Goal: Information Seeking & Learning: Understand process/instructions

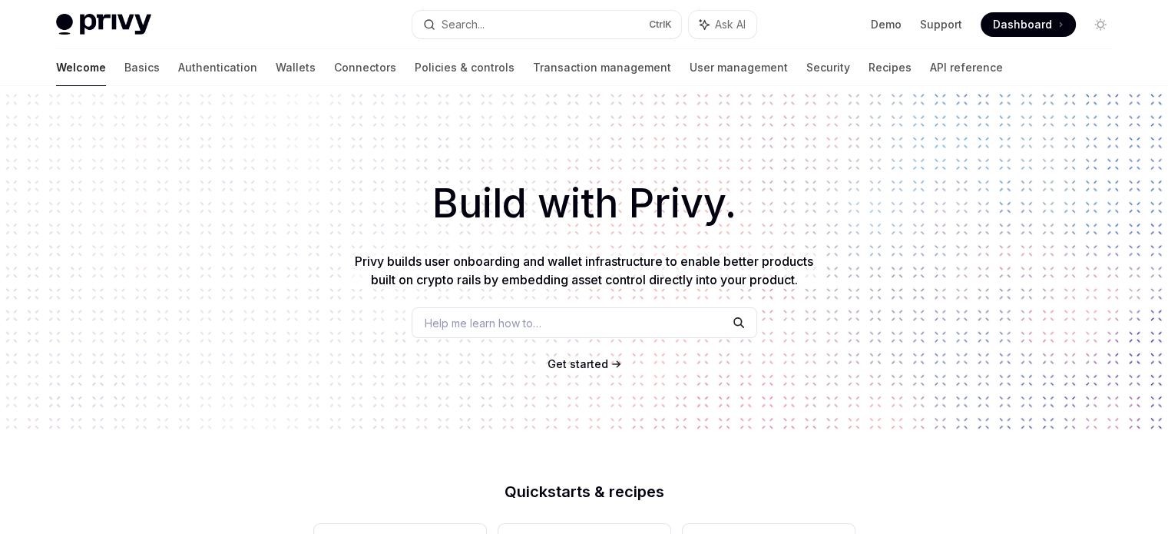
click at [91, 65] on div "Welcome Basics Authentication Wallets Connectors Policies & controls Transactio…" at bounding box center [529, 67] width 947 height 37
click at [334, 64] on link "Connectors" at bounding box center [365, 67] width 62 height 37
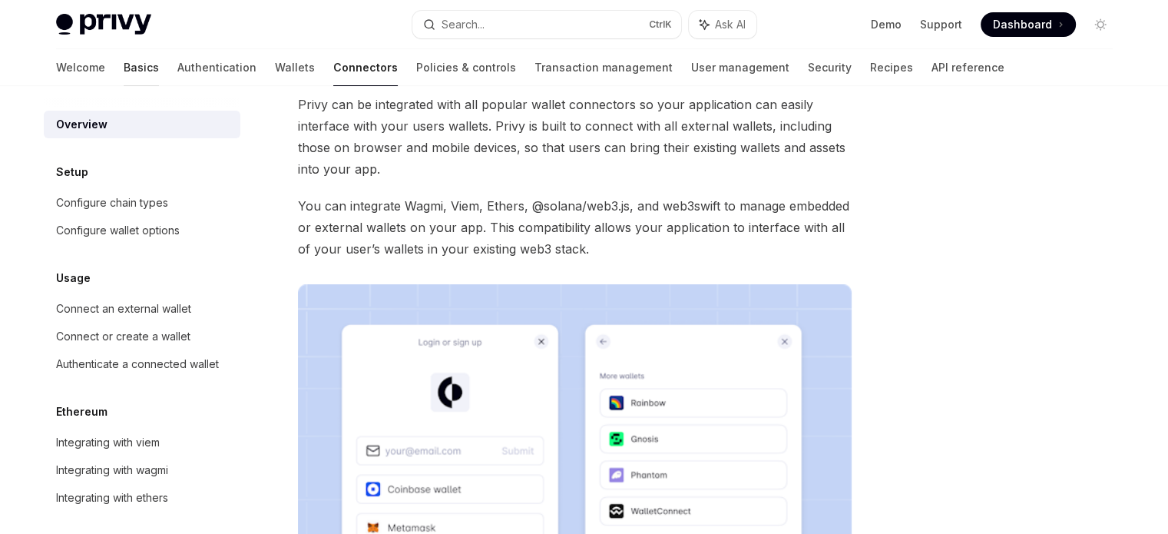
click at [124, 65] on link "Basics" at bounding box center [141, 67] width 35 height 37
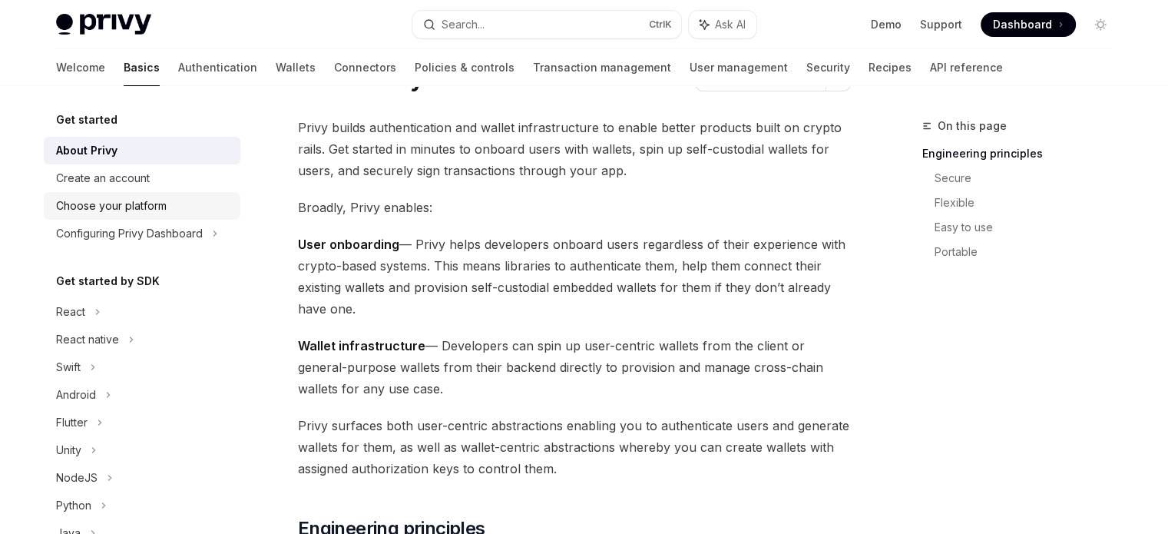
click at [174, 204] on div "Choose your platform" at bounding box center [143, 206] width 175 height 18
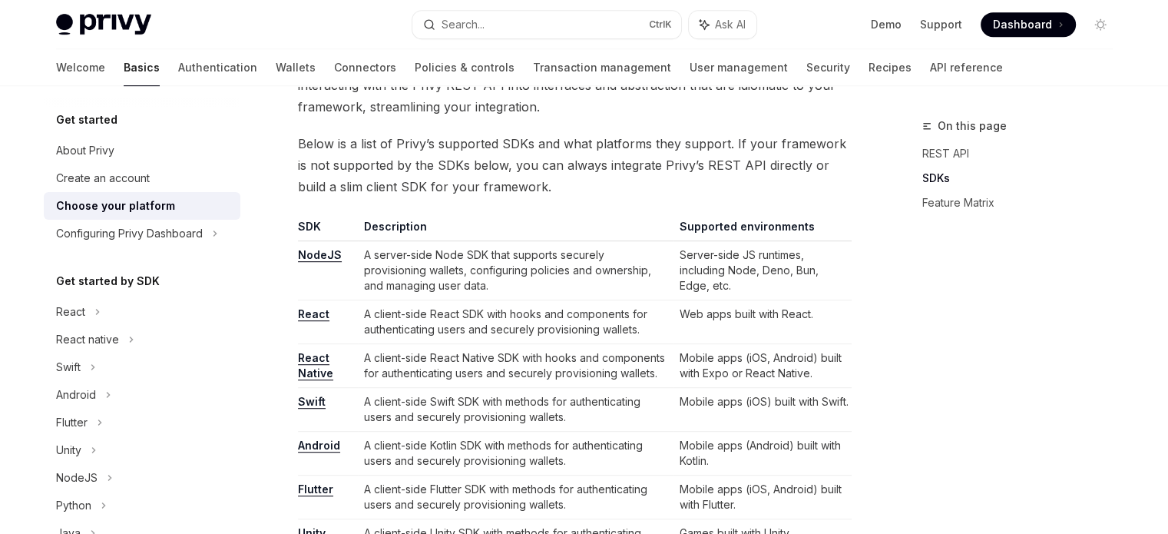
scroll to position [845, 0]
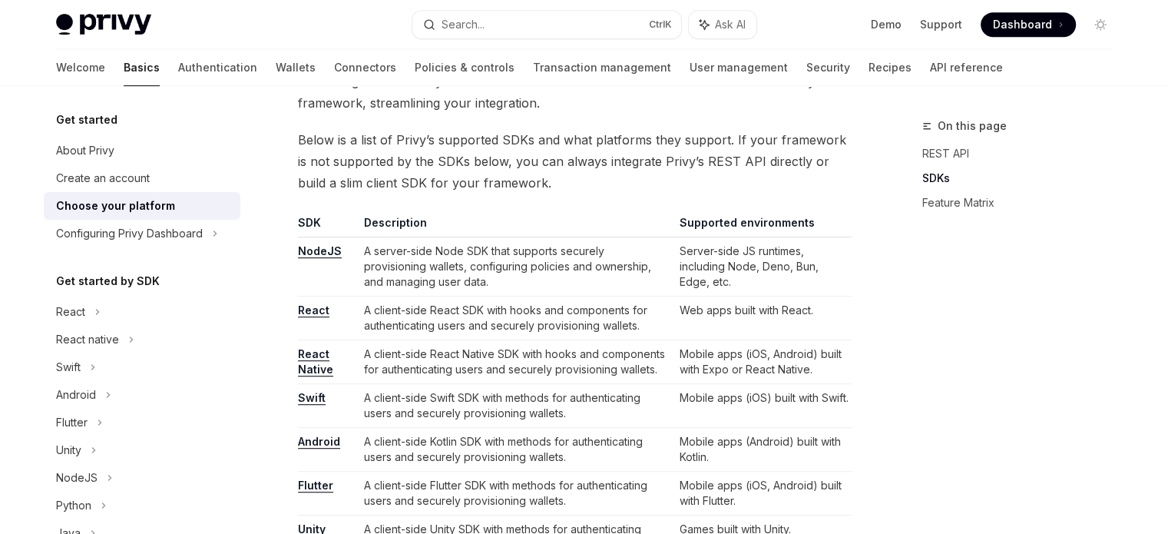
click at [323, 253] on link "NodeJS" at bounding box center [320, 251] width 44 height 14
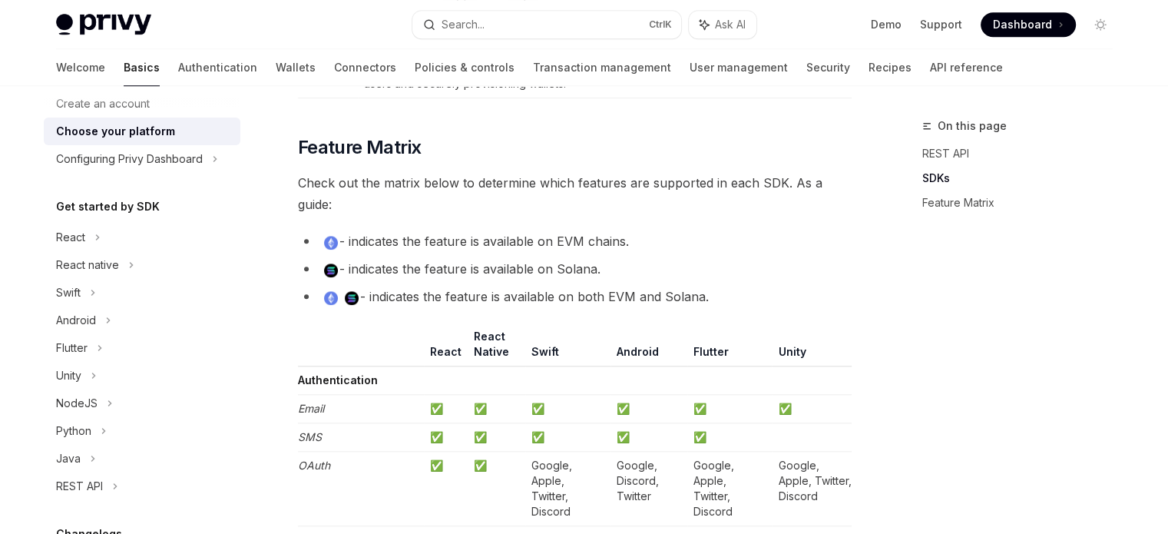
scroll to position [77, 0]
click at [135, 389] on div "NodeJS" at bounding box center [142, 401] width 197 height 28
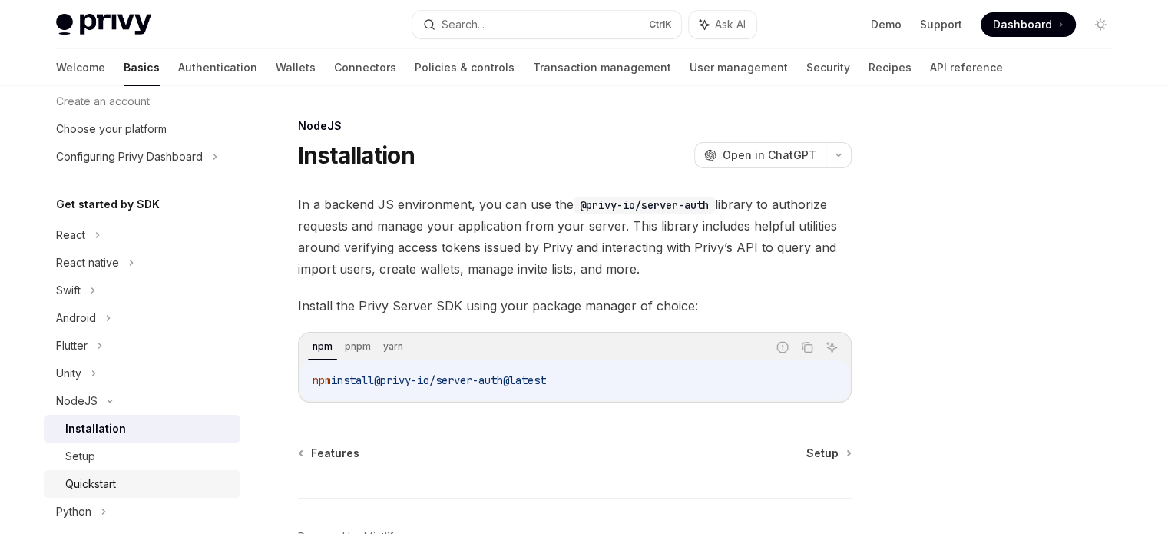
click at [141, 473] on link "Quickstart" at bounding box center [142, 484] width 197 height 28
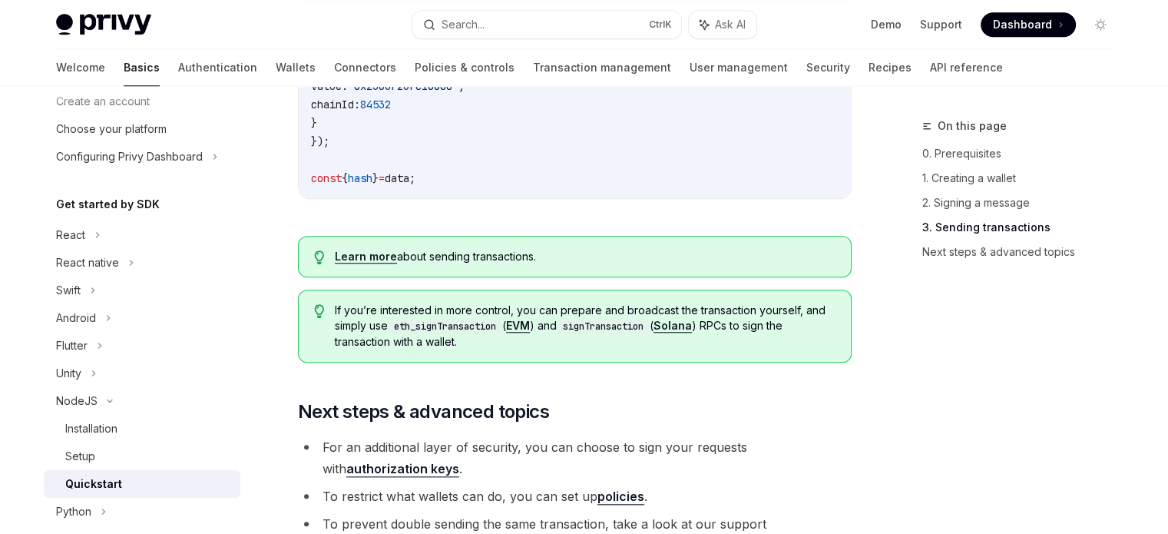
scroll to position [1536, 0]
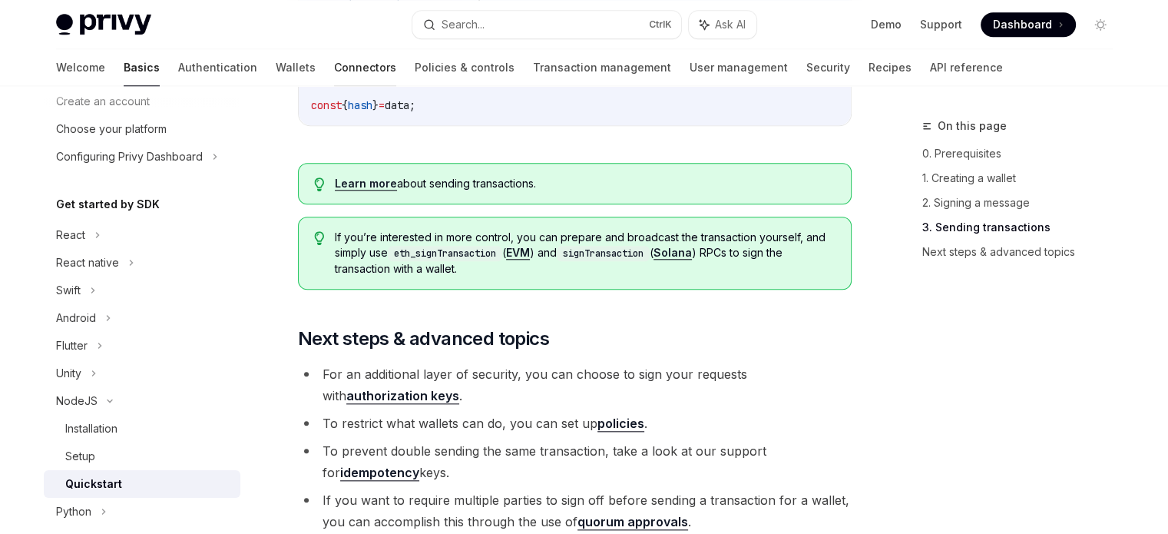
click at [334, 67] on link "Connectors" at bounding box center [365, 67] width 62 height 37
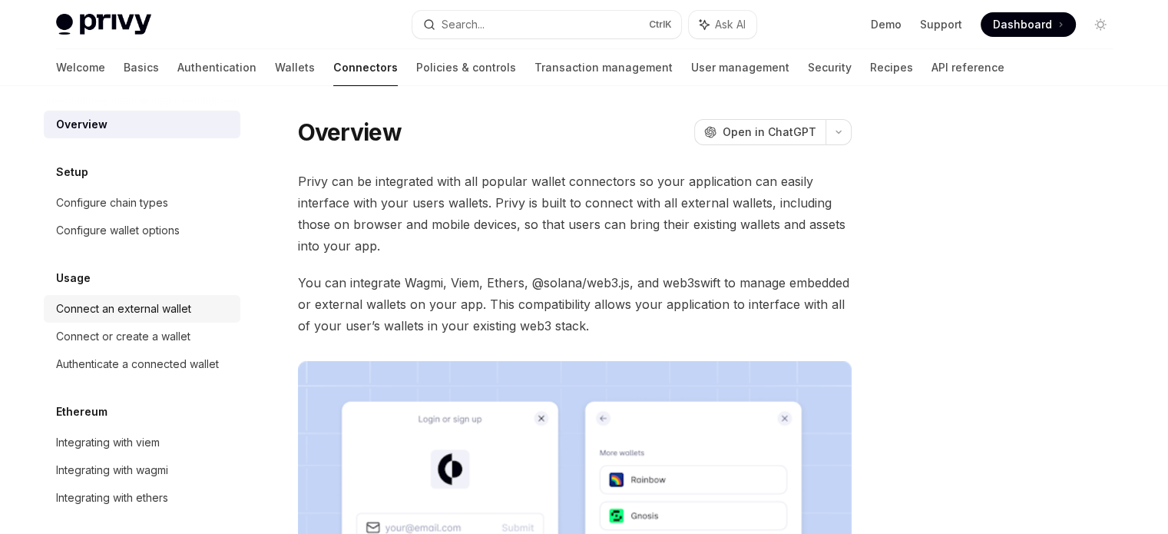
click at [198, 301] on div "Connect an external wallet" at bounding box center [143, 309] width 175 height 18
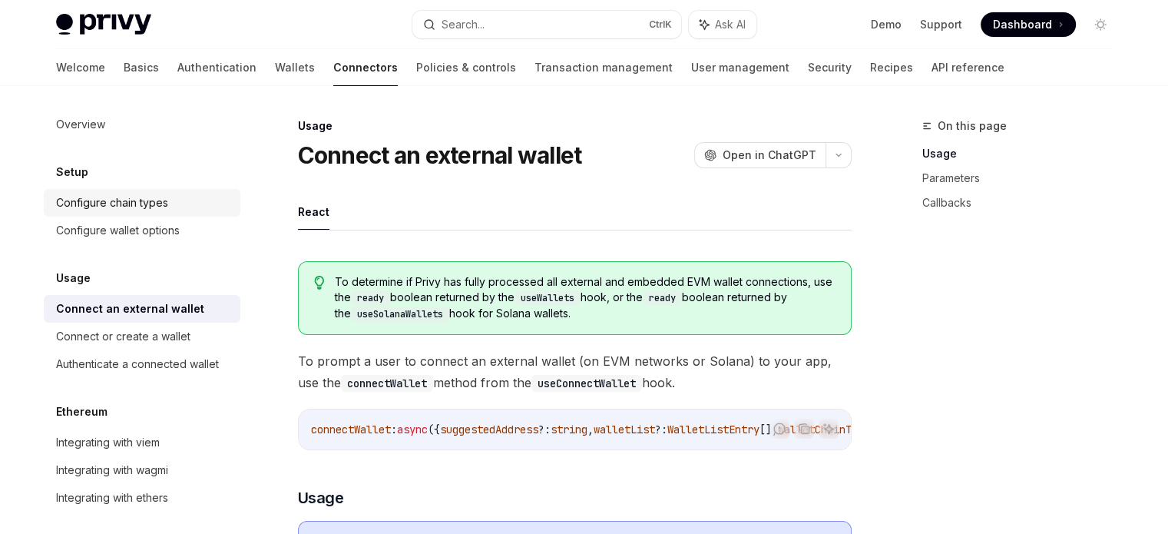
click at [165, 203] on div "Configure chain types" at bounding box center [112, 203] width 112 height 18
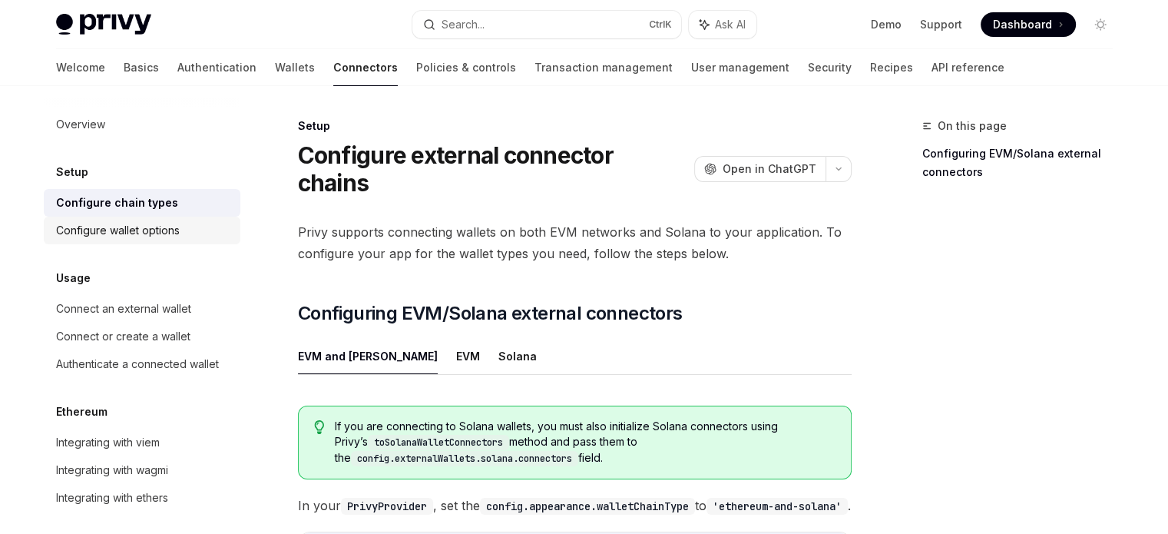
click at [176, 223] on div "Configure wallet options" at bounding box center [118, 230] width 124 height 18
type textarea "*"
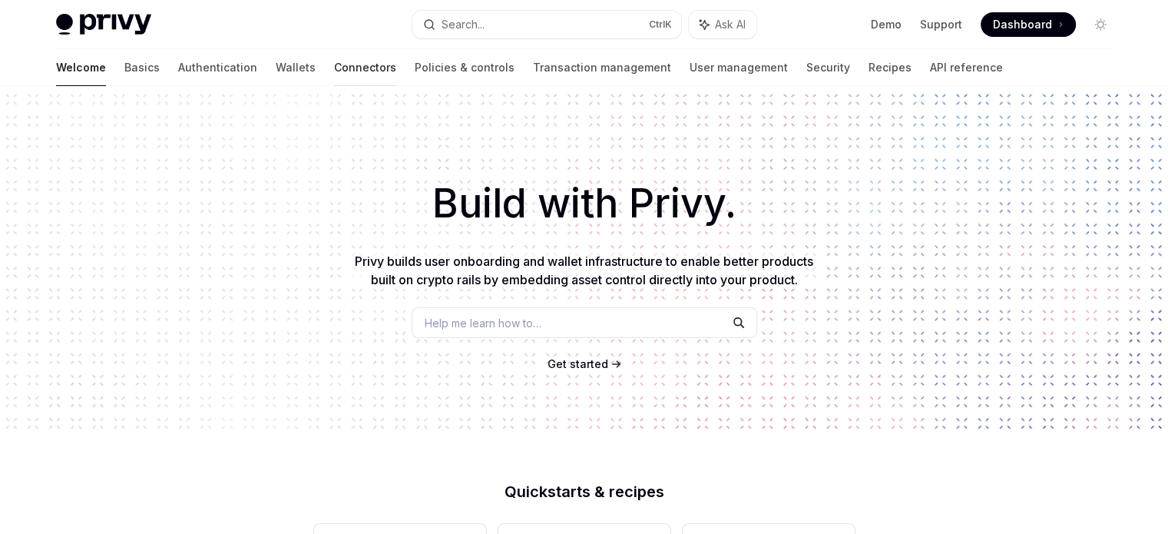
click at [334, 64] on link "Connectors" at bounding box center [365, 67] width 62 height 37
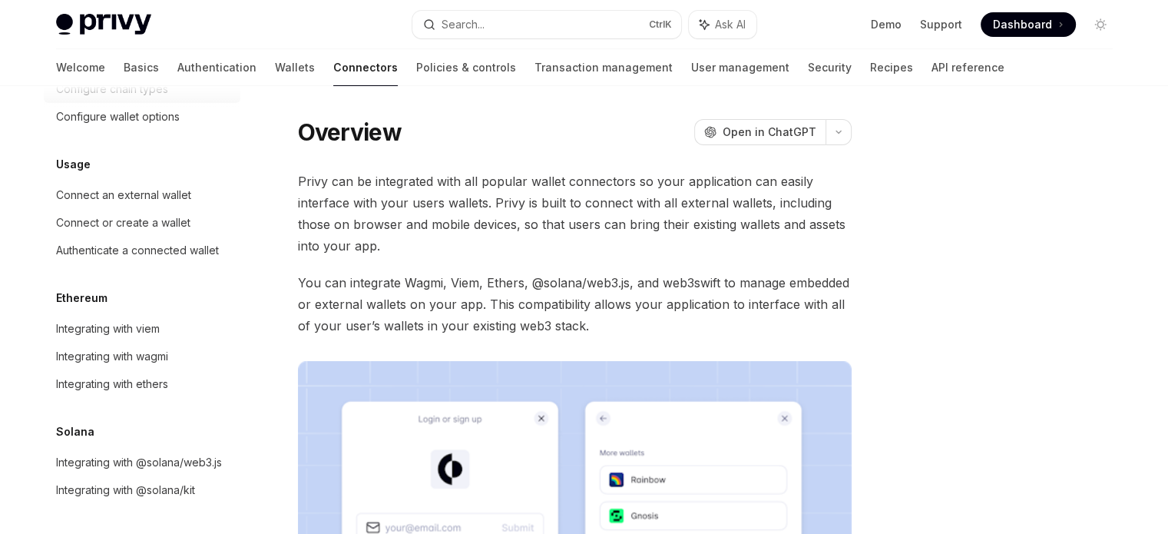
scroll to position [132, 0]
click at [1005, 30] on span "Dashboard" at bounding box center [1022, 24] width 59 height 15
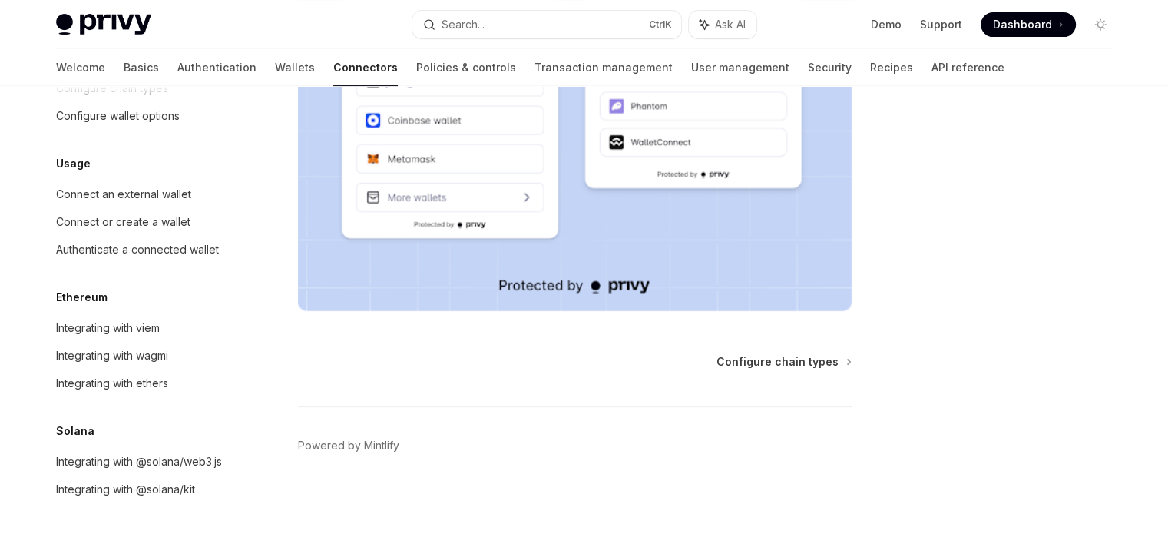
scroll to position [450, 0]
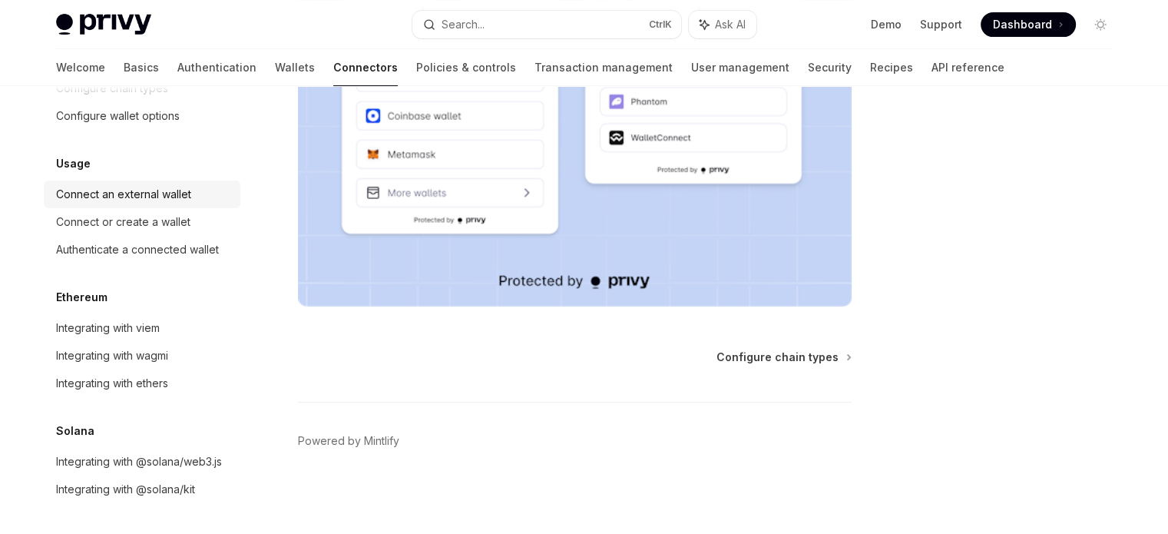
click at [205, 185] on div "Connect an external wallet" at bounding box center [143, 194] width 175 height 18
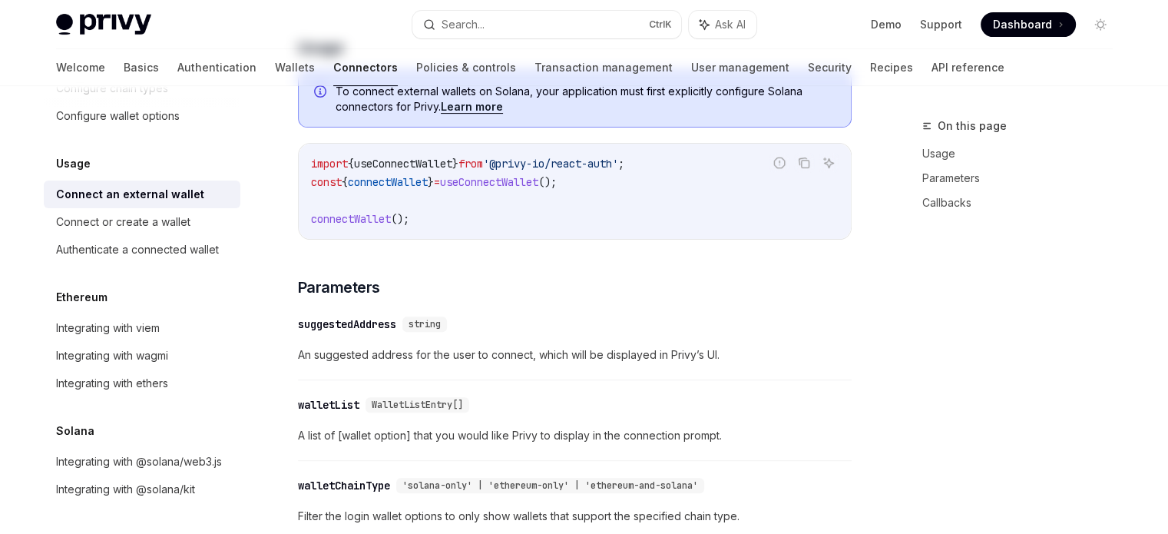
type textarea "*"
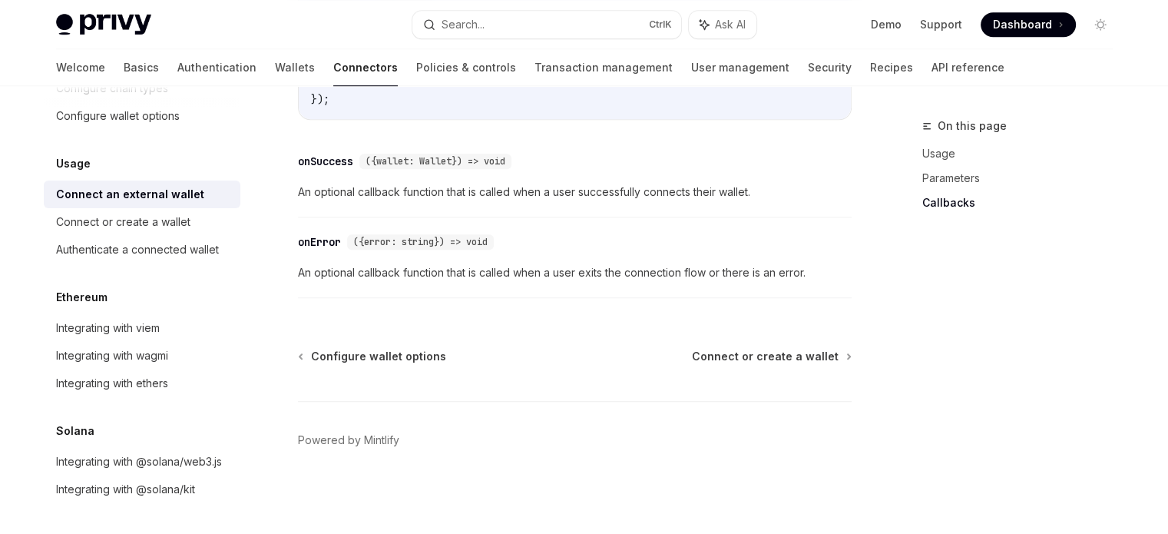
scroll to position [1149, 0]
